Goal: Task Accomplishment & Management: Manage account settings

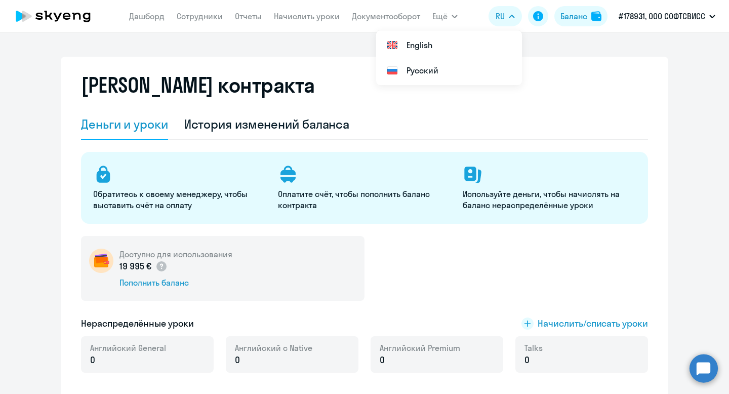
select select "english_adult_not_native_speaker"
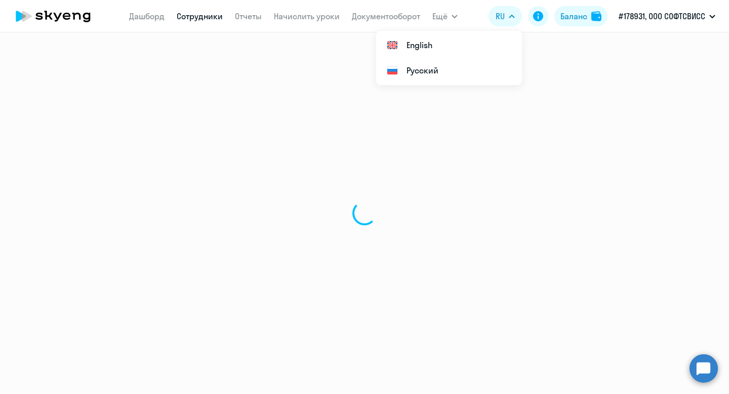
select select "30"
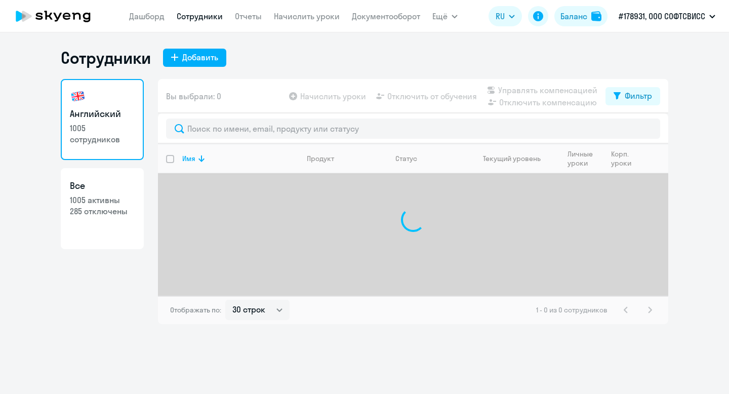
select select "30"
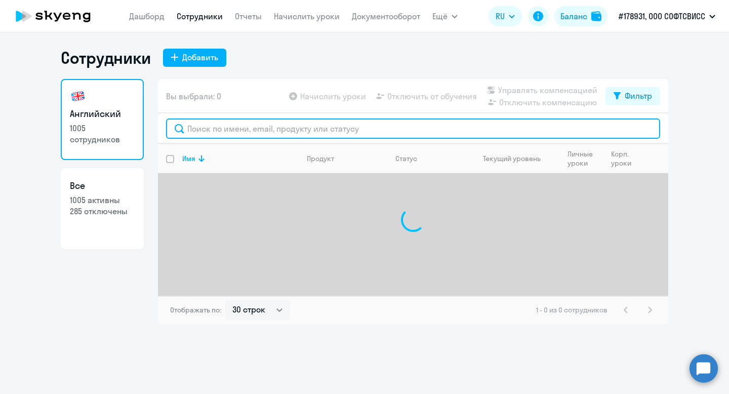
click at [289, 124] on input "text" at bounding box center [413, 128] width 494 height 20
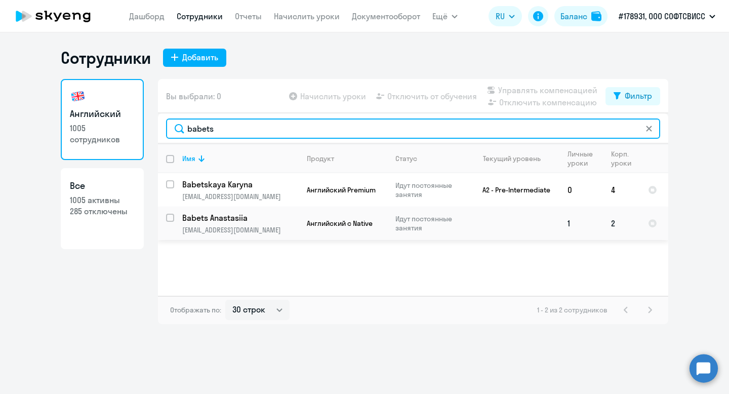
type input "babets"
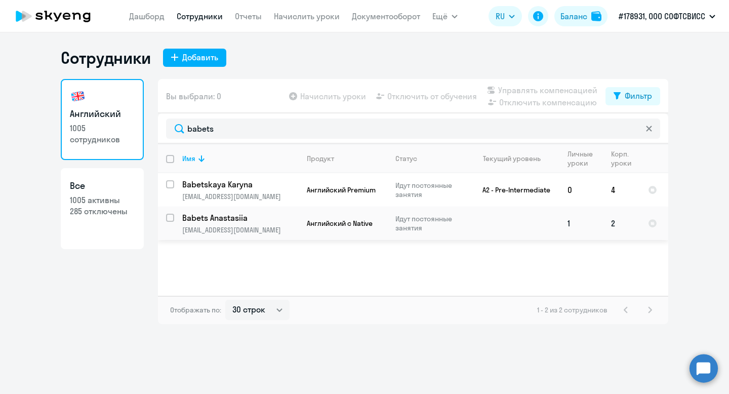
click at [171, 218] on input "select row 42103637" at bounding box center [176, 224] width 20 height 20
checkbox input "true"
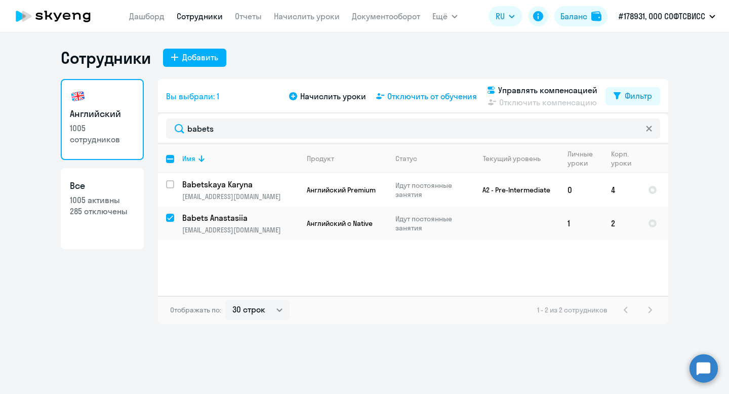
click at [439, 100] on span "Отключить от обучения" at bounding box center [432, 96] width 90 height 12
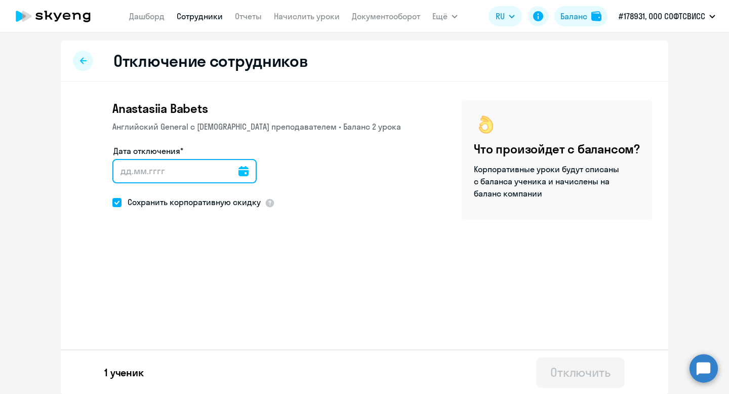
click at [186, 168] on input "Дата отключения*" at bounding box center [184, 171] width 144 height 24
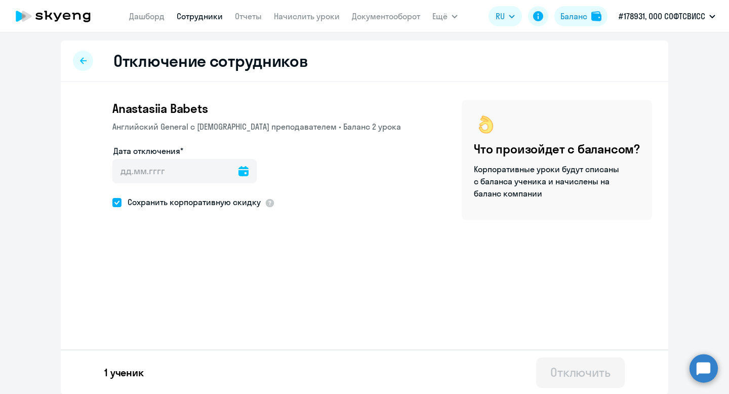
click at [238, 173] on icon at bounding box center [243, 171] width 10 height 10
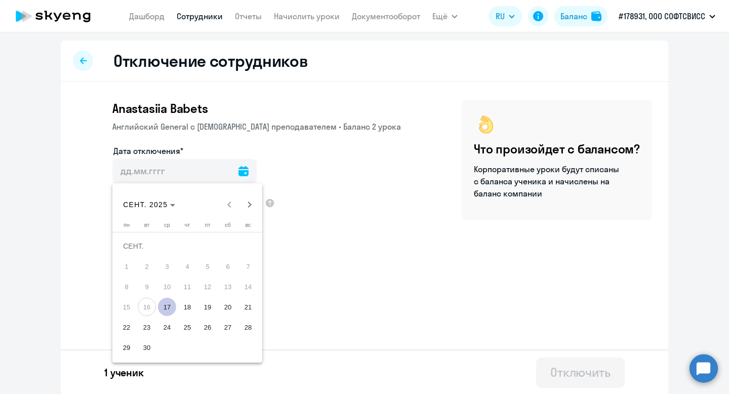
click at [168, 307] on span "17" at bounding box center [167, 307] width 18 height 18
type input "[DATE]"
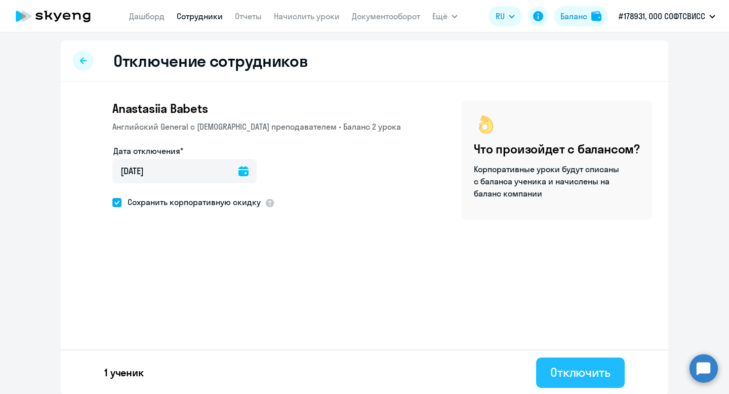
click at [557, 371] on div "Отключить" at bounding box center [580, 372] width 60 height 16
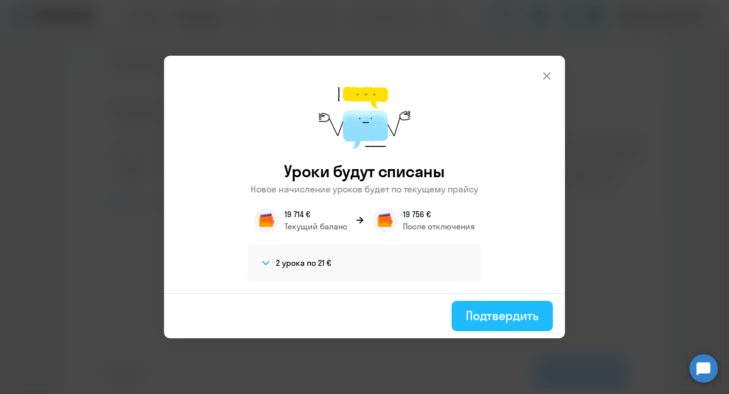
click at [496, 320] on div "Подтвердить" at bounding box center [502, 315] width 73 height 16
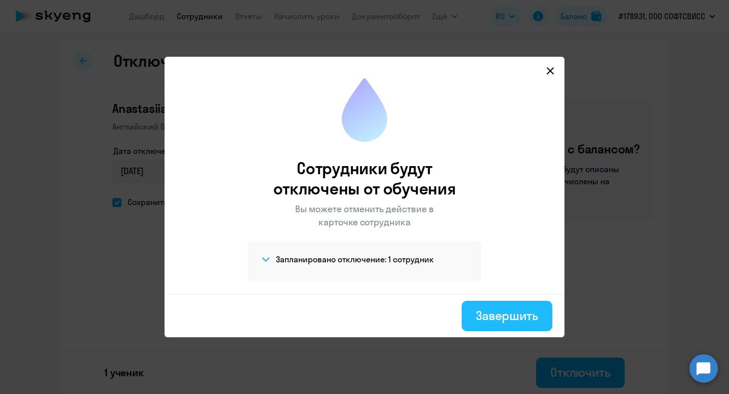
click at [494, 315] on div "Завершить" at bounding box center [507, 315] width 62 height 16
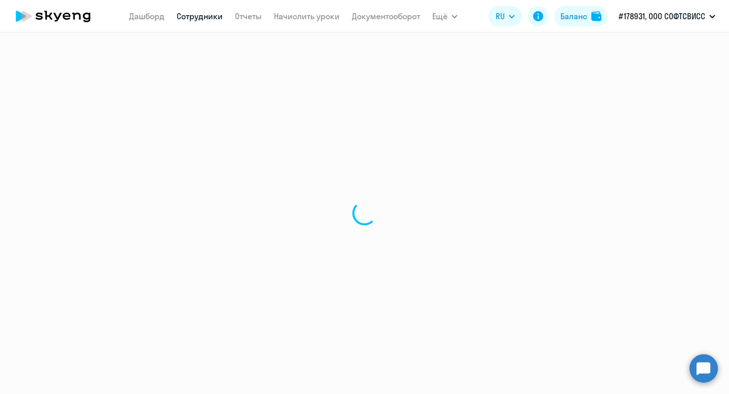
select select "30"
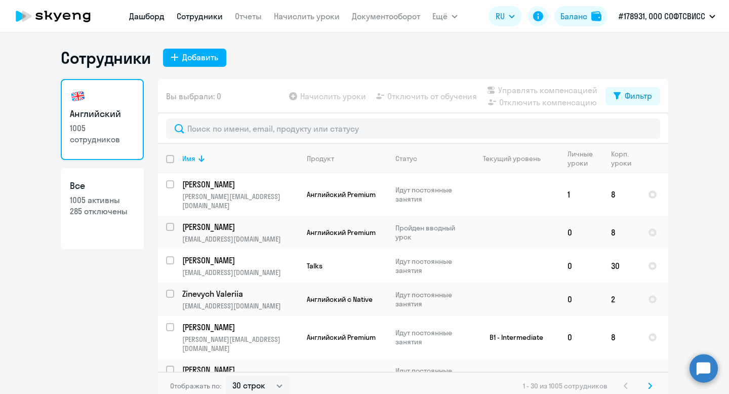
click at [140, 19] on link "Дашборд" at bounding box center [146, 16] width 35 height 10
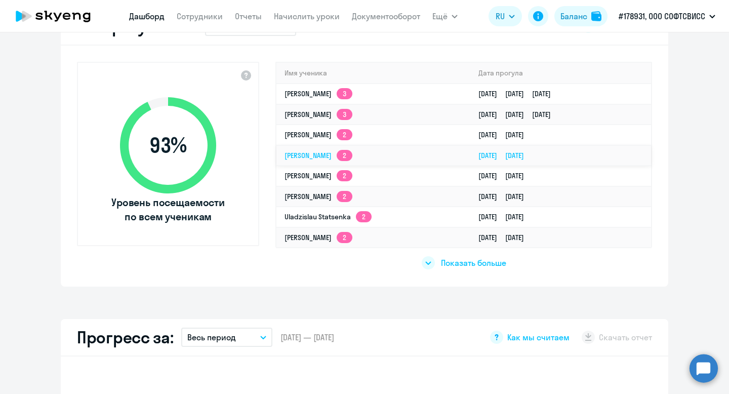
scroll to position [333, 0]
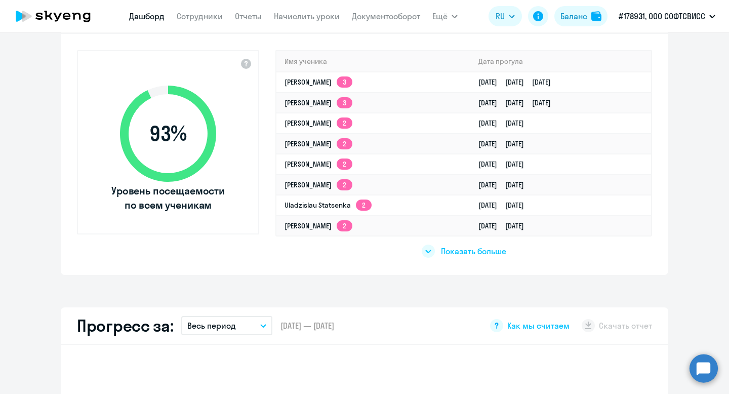
click at [478, 250] on span "Показать больше" at bounding box center [473, 250] width 65 height 11
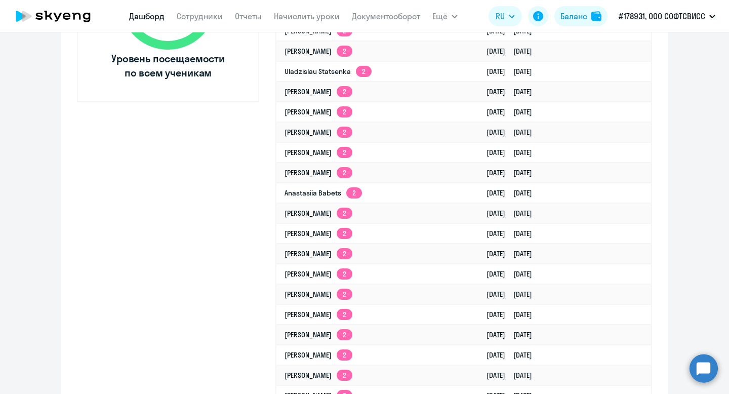
scroll to position [470, 0]
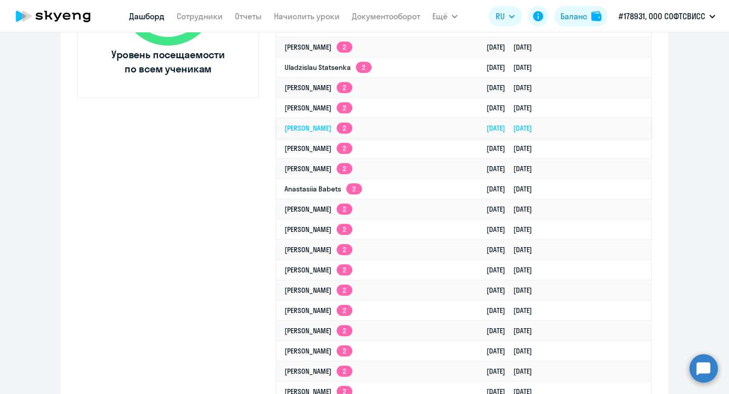
click at [316, 131] on link "[PERSON_NAME] 2" at bounding box center [318, 127] width 68 height 9
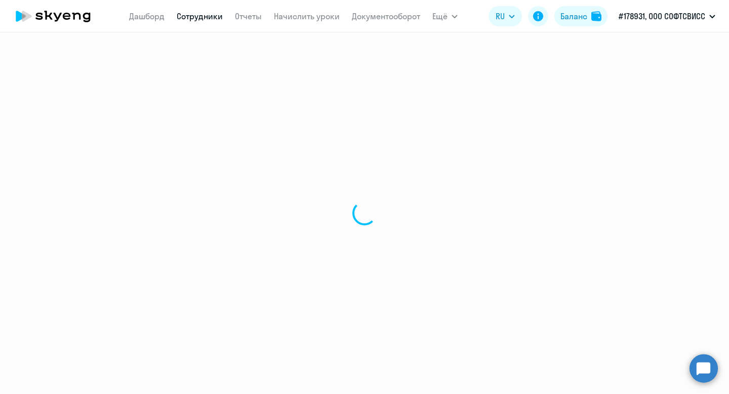
select select "english"
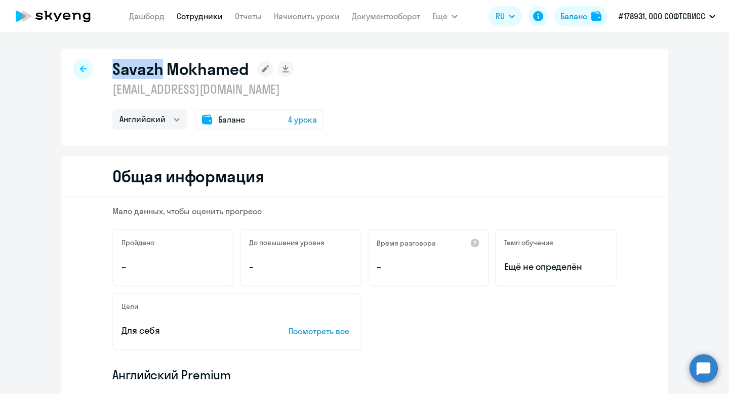
drag, startPoint x: 114, startPoint y: 73, endPoint x: 162, endPoint y: 70, distance: 48.2
click at [162, 70] on h1 "Savazh Mokhamed" at bounding box center [180, 69] width 137 height 20
copy h1 "Savazh"
click at [77, 65] on div at bounding box center [83, 69] width 20 height 20
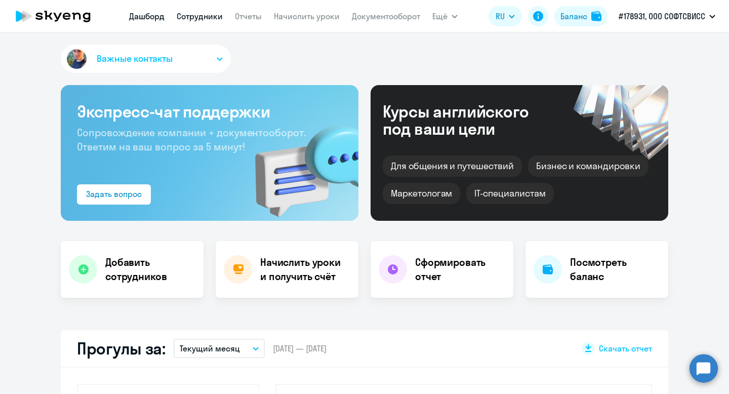
click at [187, 20] on link "Сотрудники" at bounding box center [200, 16] width 46 height 10
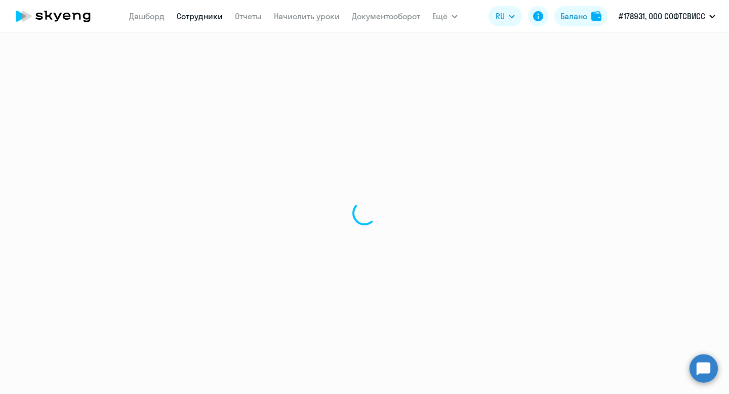
select select "30"
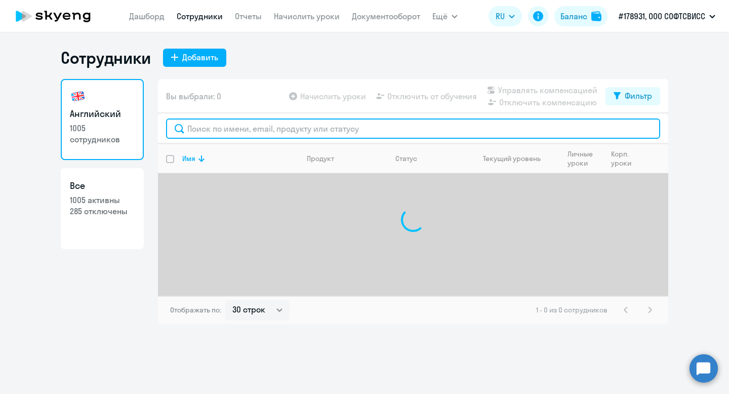
click at [235, 122] on input "text" at bounding box center [413, 128] width 494 height 20
paste input "Savazh"
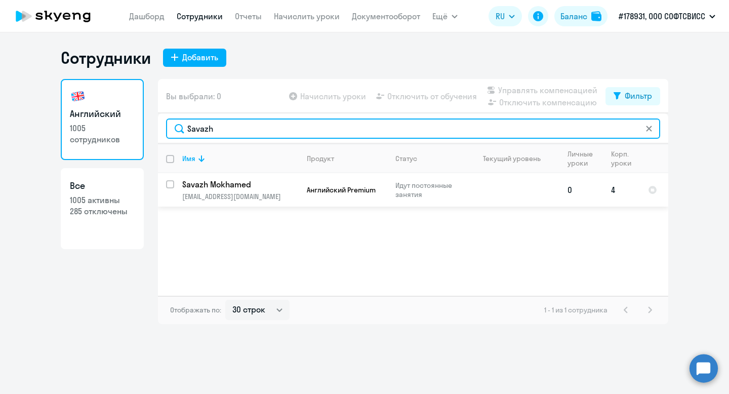
type input "Savazh"
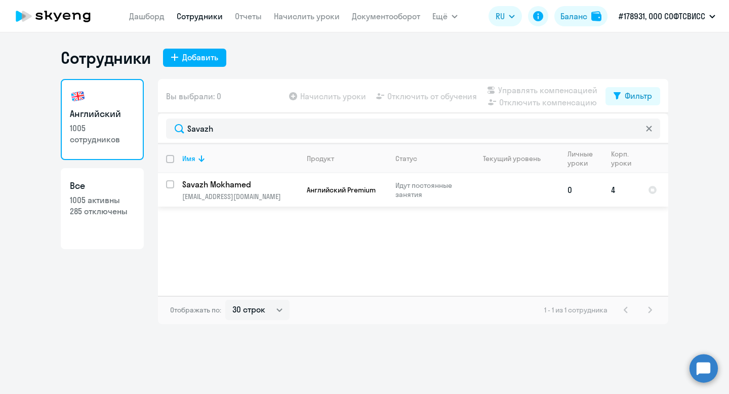
click at [173, 185] on input "select row 42344019" at bounding box center [176, 190] width 20 height 20
checkbox input "true"
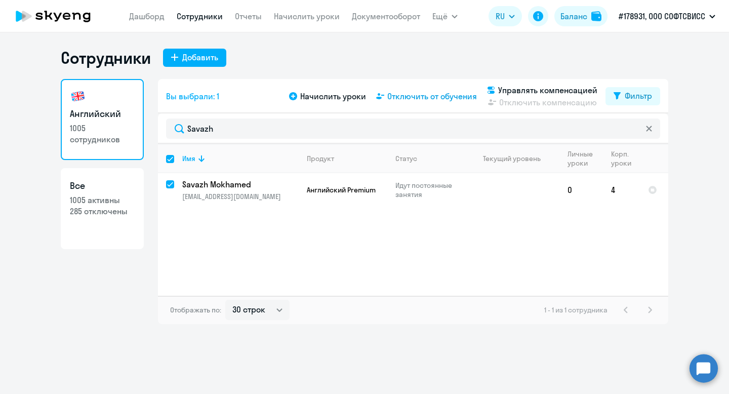
click at [416, 98] on span "Отключить от обучения" at bounding box center [432, 96] width 90 height 12
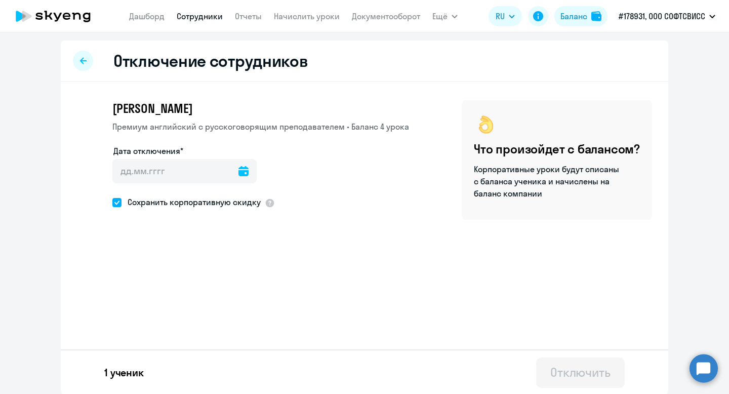
click at [231, 158] on div "Дата отключения*" at bounding box center [184, 166] width 144 height 43
click at [238, 166] on icon at bounding box center [243, 171] width 10 height 10
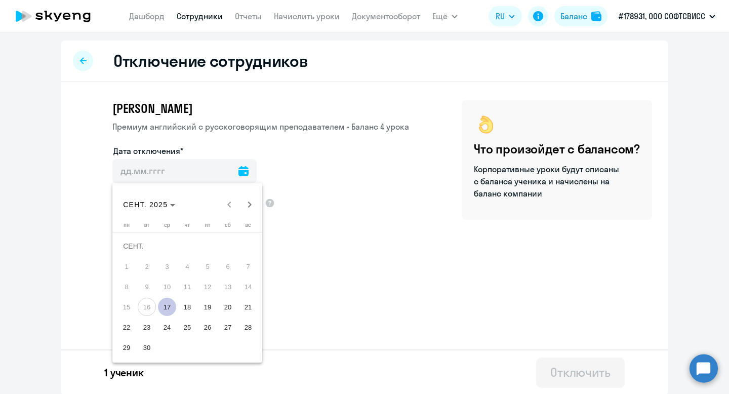
click at [165, 304] on span "17" at bounding box center [167, 307] width 18 height 18
type input "[DATE]"
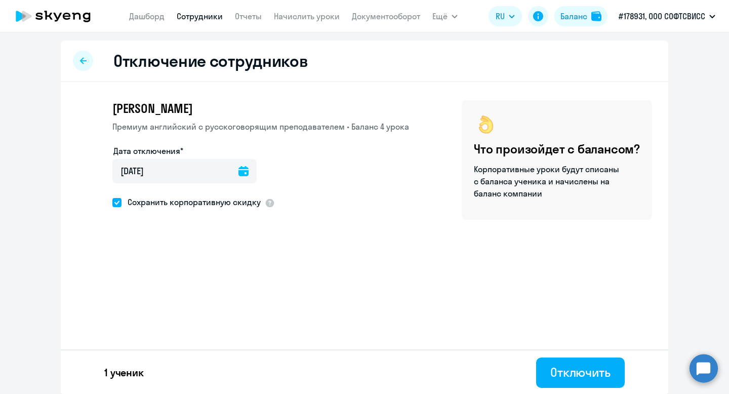
click at [119, 203] on span at bounding box center [116, 202] width 9 height 9
click at [112, 202] on input "Сохранить корпоративную скидку" at bounding box center [112, 202] width 1 height 1
checkbox input "false"
click at [579, 380] on button "Отключить" at bounding box center [580, 372] width 89 height 30
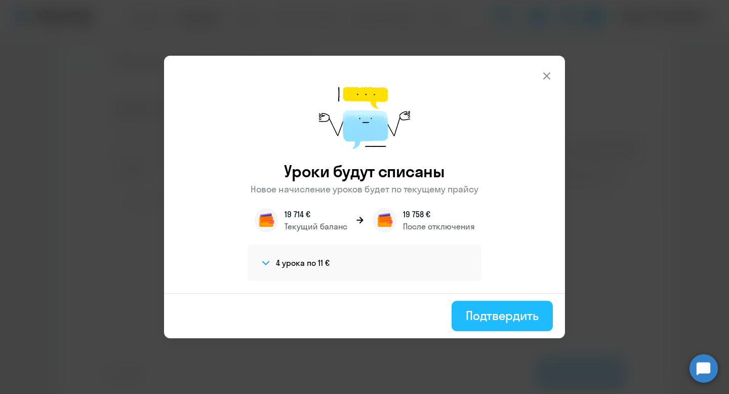
click at [497, 323] on button "Подтвердить" at bounding box center [501, 316] width 101 height 30
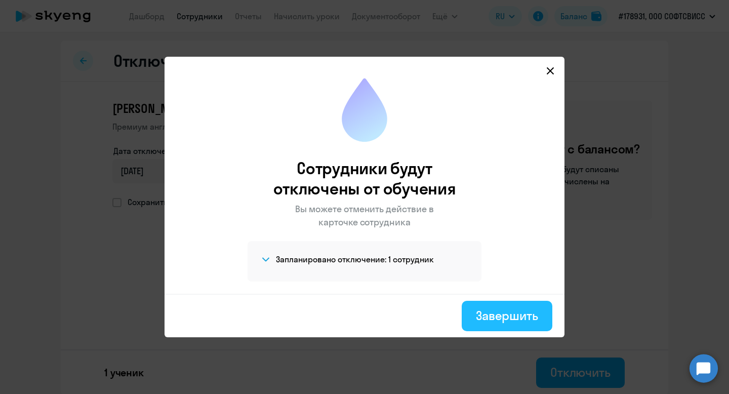
click at [506, 322] on div "Завершить" at bounding box center [507, 315] width 62 height 16
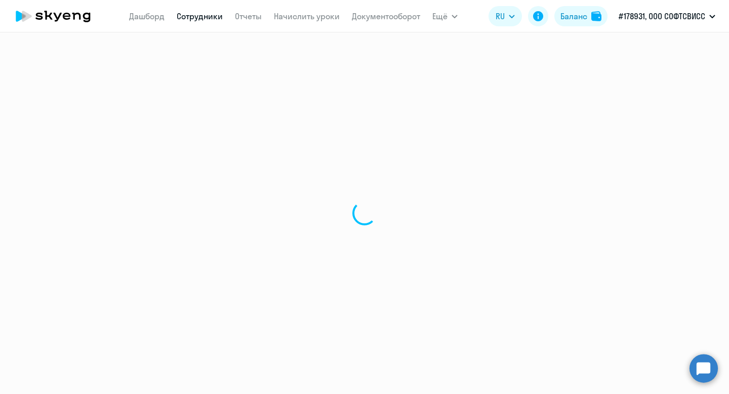
select select "30"
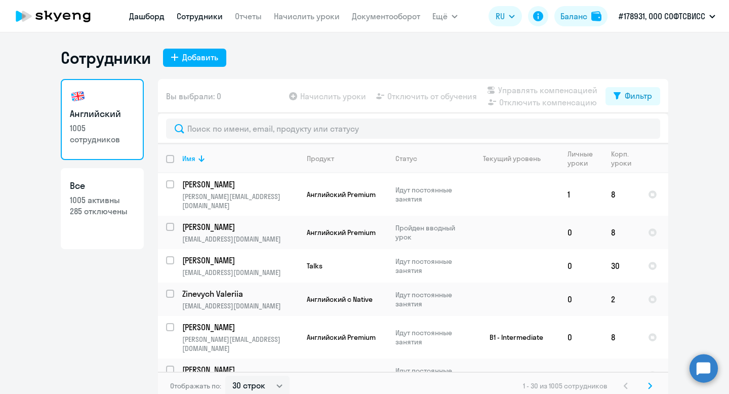
click at [151, 20] on link "Дашборд" at bounding box center [146, 16] width 35 height 10
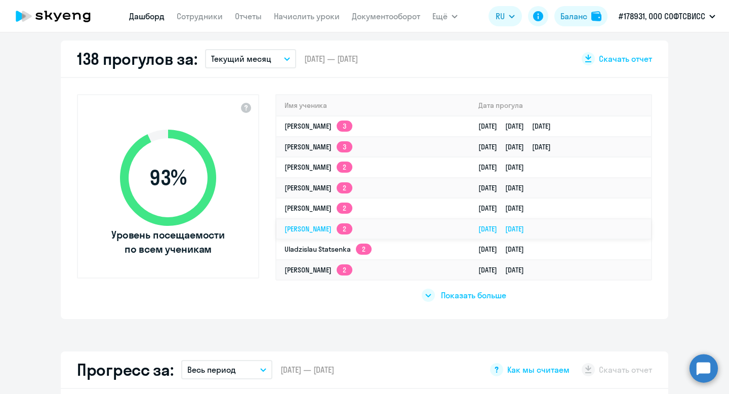
scroll to position [291, 0]
